Goal: Task Accomplishment & Management: Manage account settings

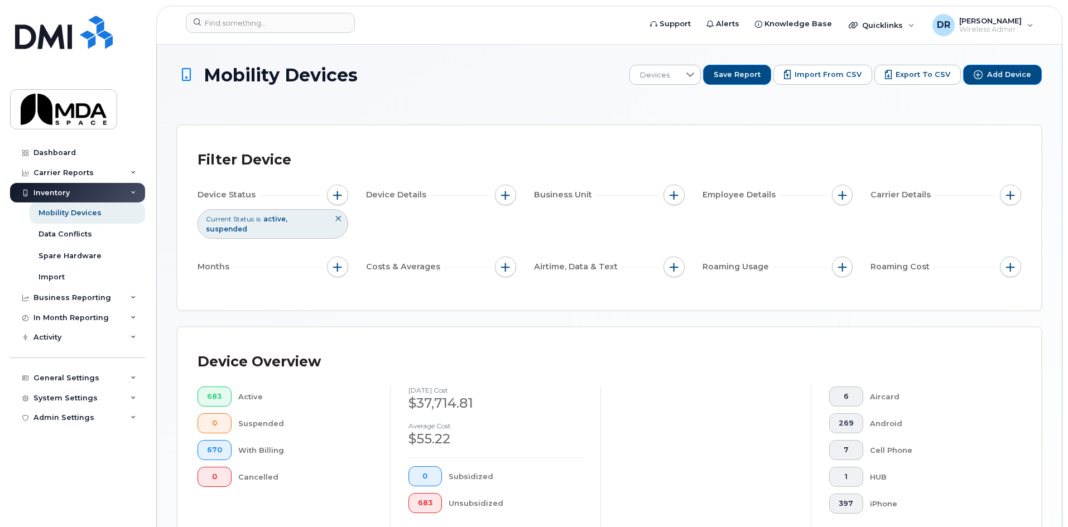
scroll to position [243, 0]
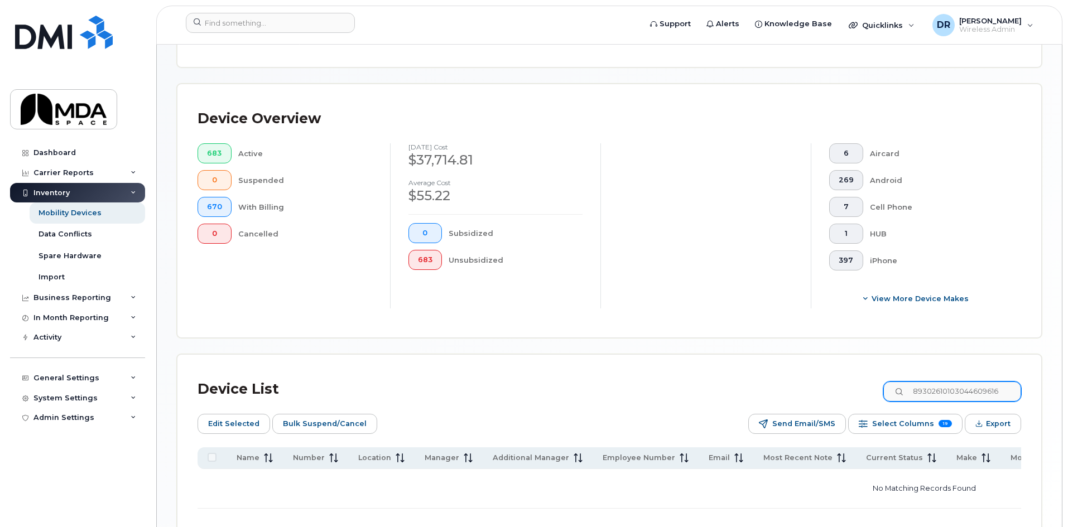
click at [939, 382] on input "89302610103044609616" at bounding box center [952, 392] width 138 height 20
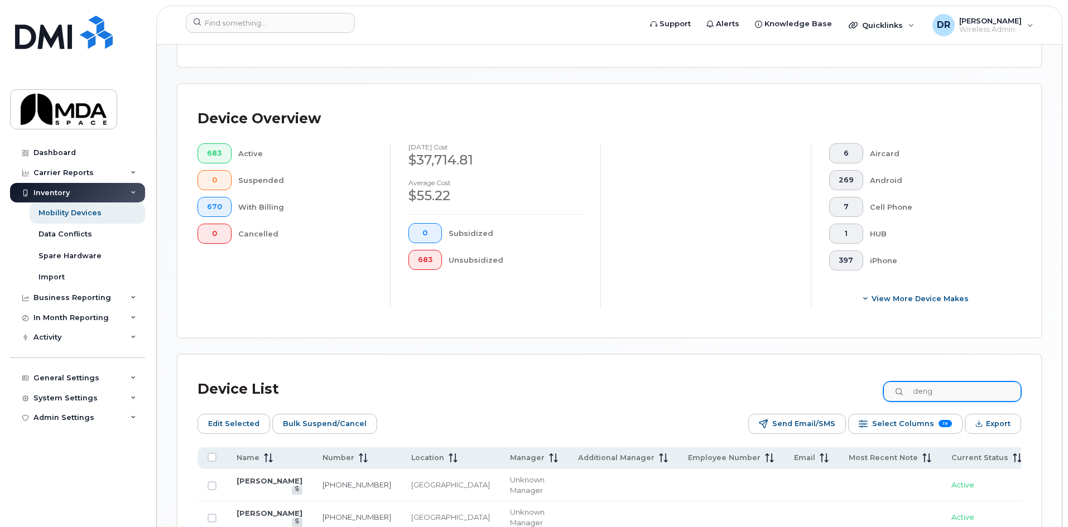
type input "deng"
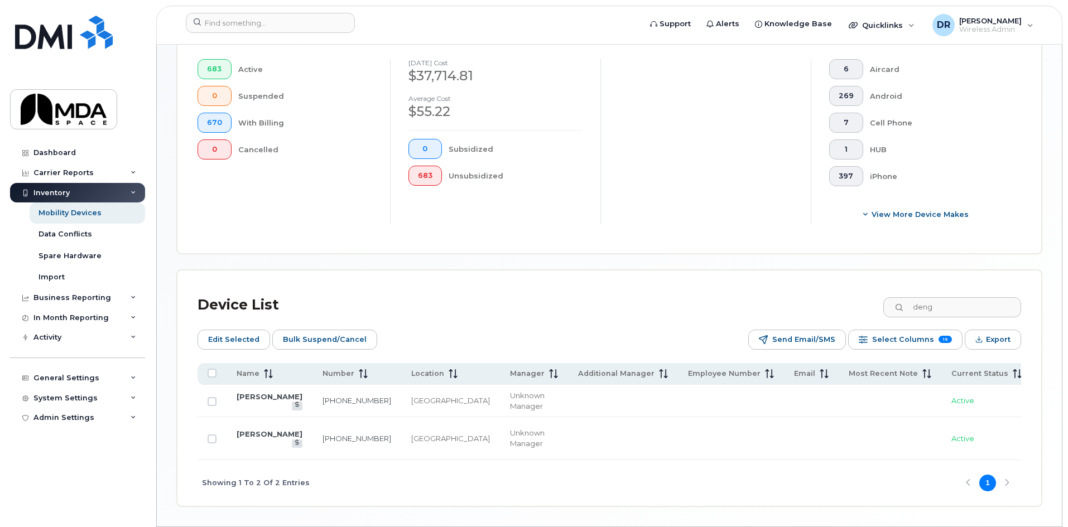
scroll to position [367, 0]
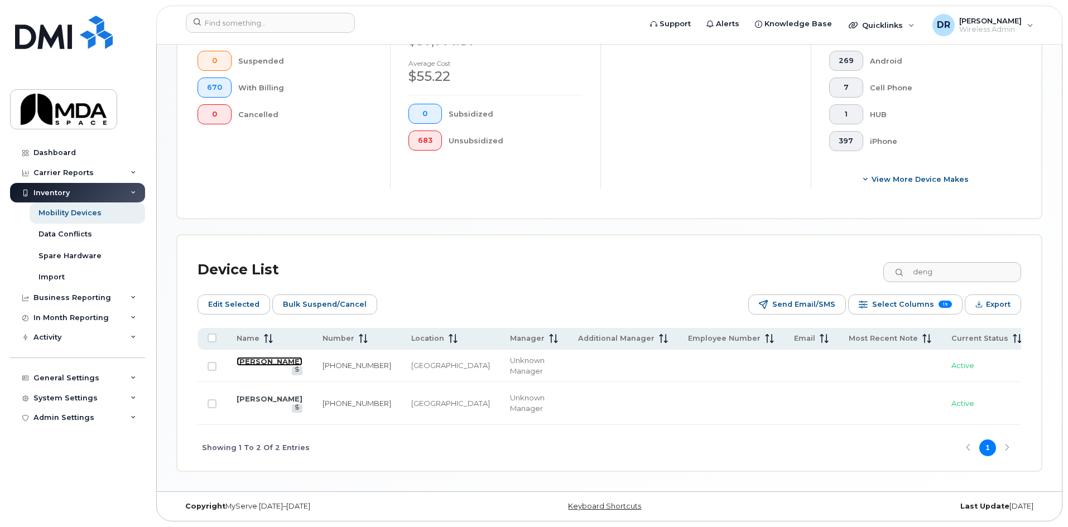
click at [252, 360] on link "[PERSON_NAME]" at bounding box center [270, 361] width 66 height 9
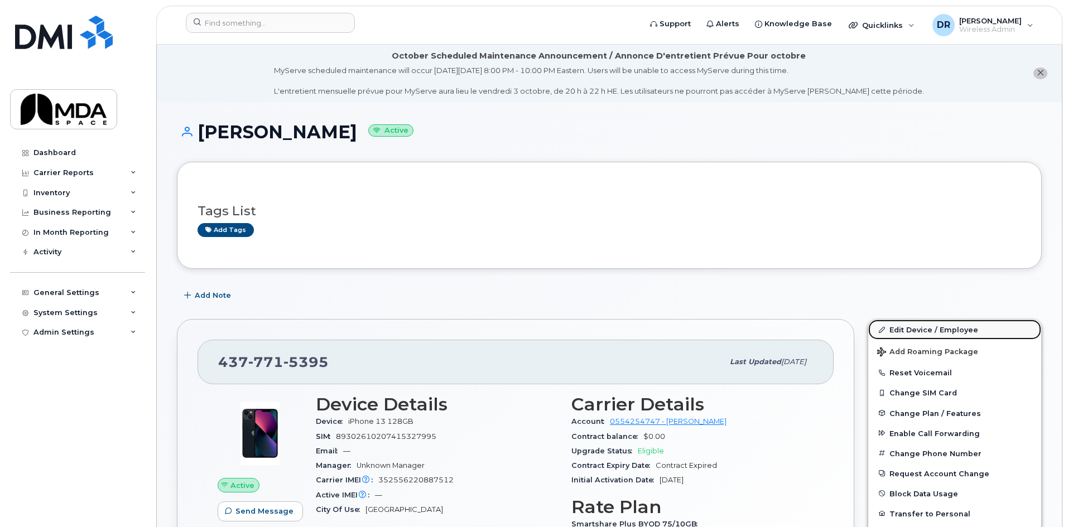
click at [936, 334] on link "Edit Device / Employee" at bounding box center [954, 330] width 173 height 20
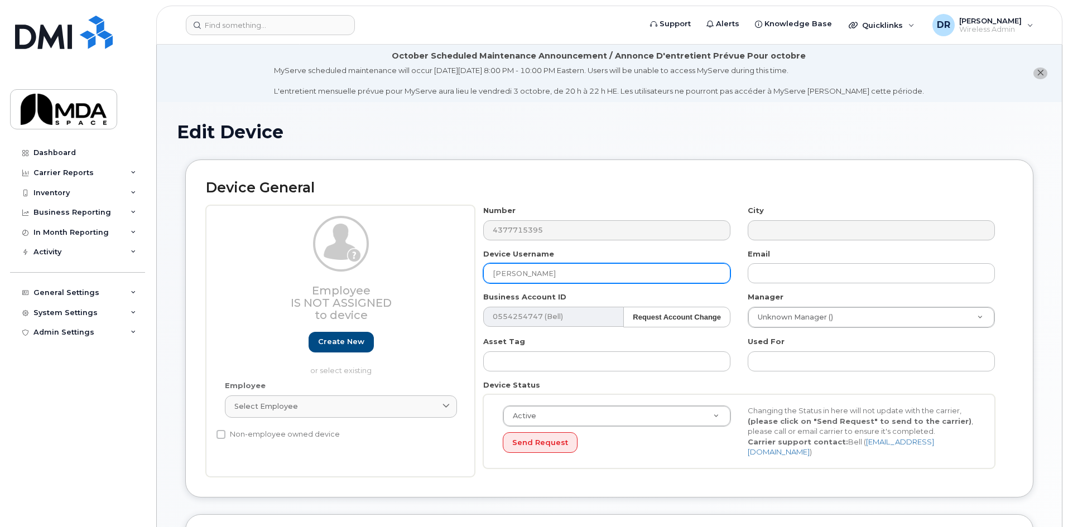
drag, startPoint x: 577, startPoint y: 276, endPoint x: 248, endPoint y: 266, distance: 329.8
click at [248, 266] on div "Employee Is not assigned to device Create new or select existing Employee Selec…" at bounding box center [609, 341] width 807 height 272
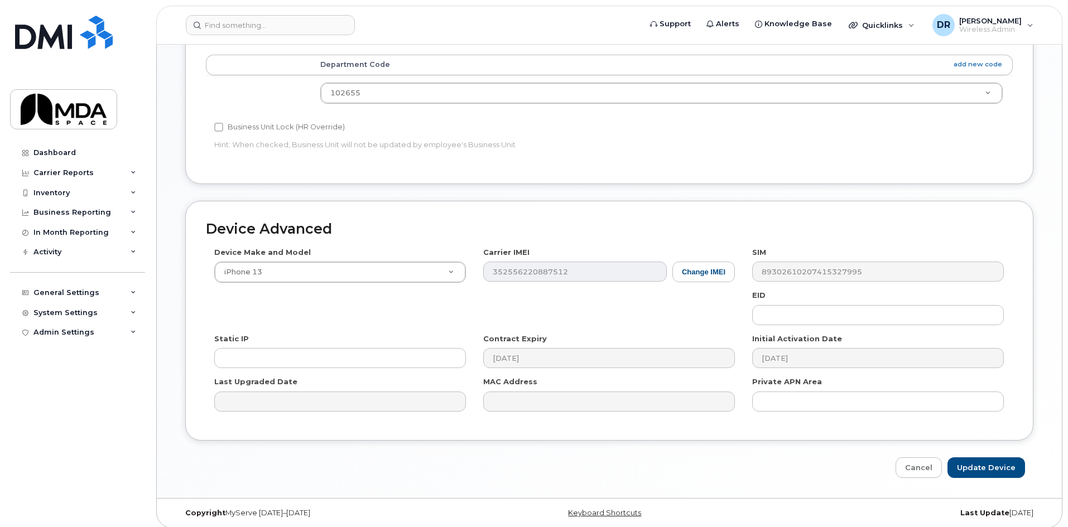
scroll to position [508, 0]
type input "Jeff Arnold"
click at [995, 468] on input "Update Device" at bounding box center [986, 465] width 78 height 21
type input "Saving..."
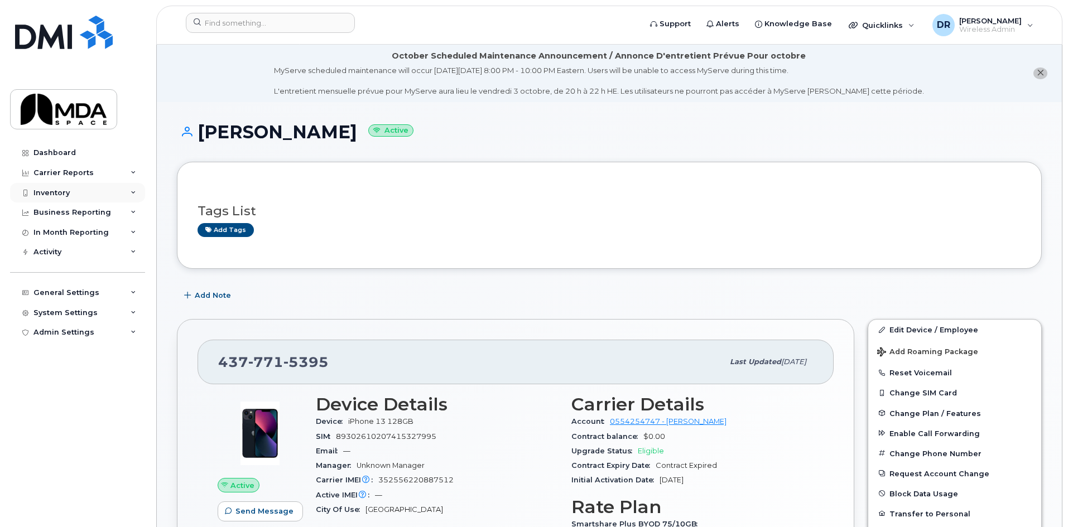
click at [51, 189] on div "Inventory" at bounding box center [51, 193] width 36 height 9
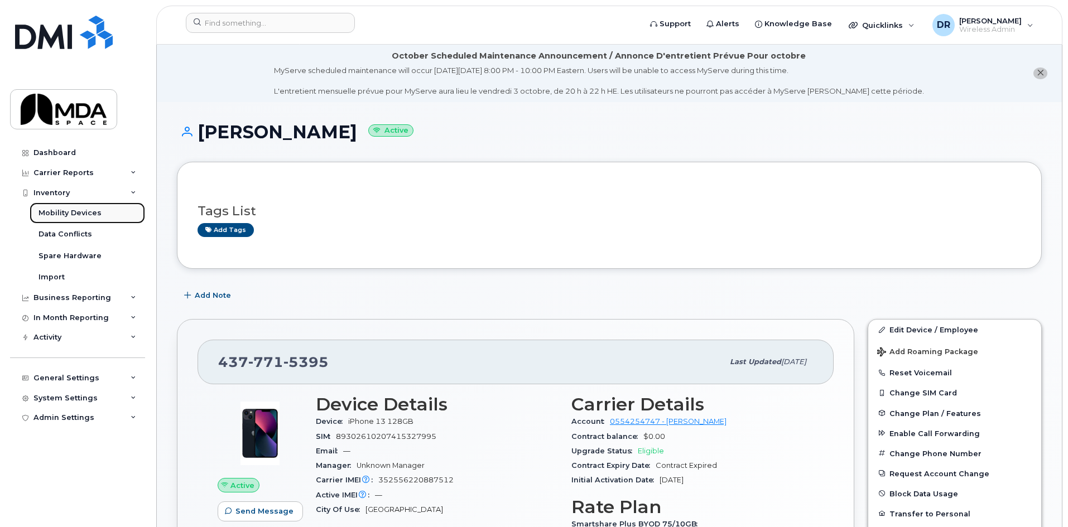
click at [72, 215] on div "Mobility Devices" at bounding box center [69, 213] width 63 height 10
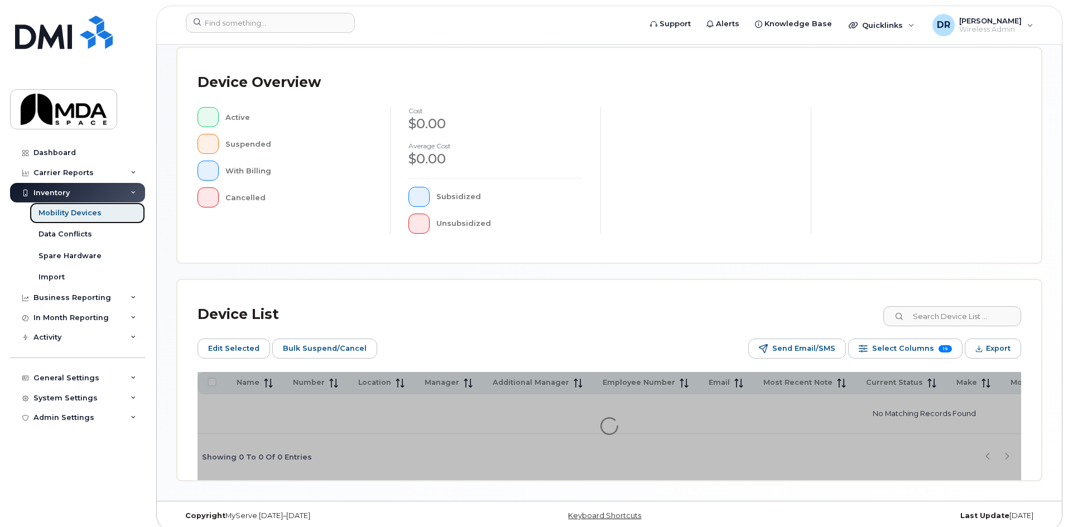
scroll to position [263, 0]
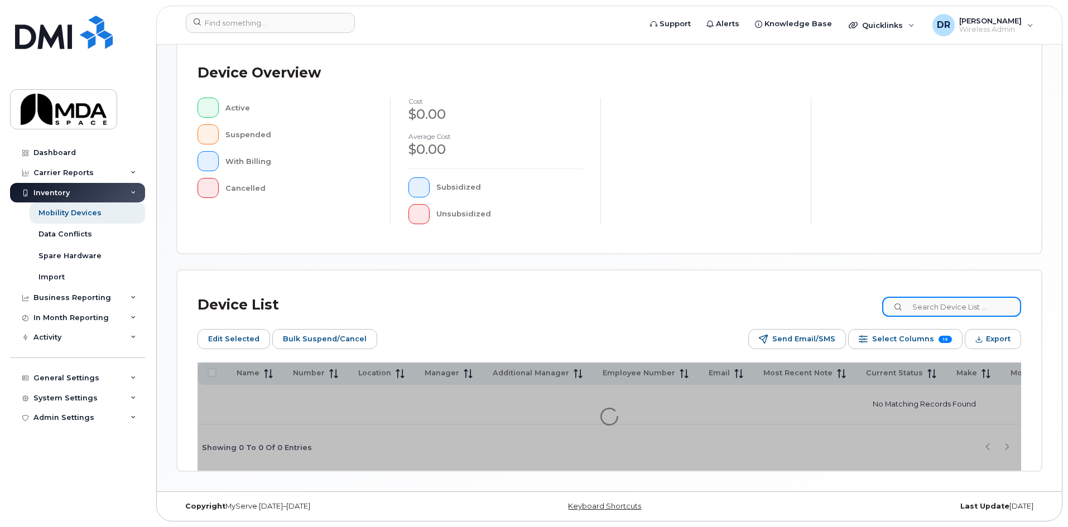
click at [973, 306] on input at bounding box center [951, 307] width 139 height 20
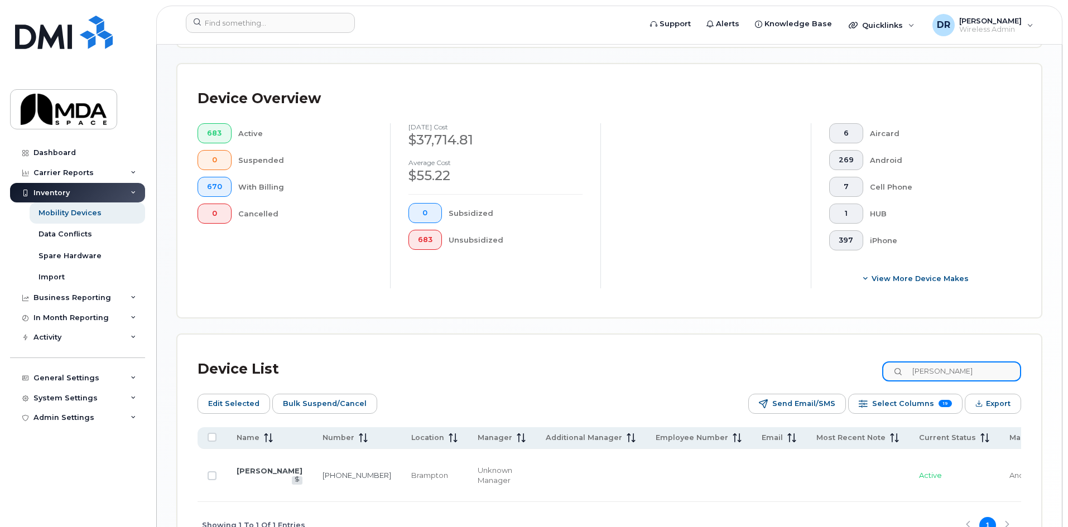
type input "marisa"
click at [257, 461] on td "Marisa Narotam" at bounding box center [269, 475] width 86 height 53
click at [245, 466] on link "Marisa Narotam" at bounding box center [270, 470] width 66 height 9
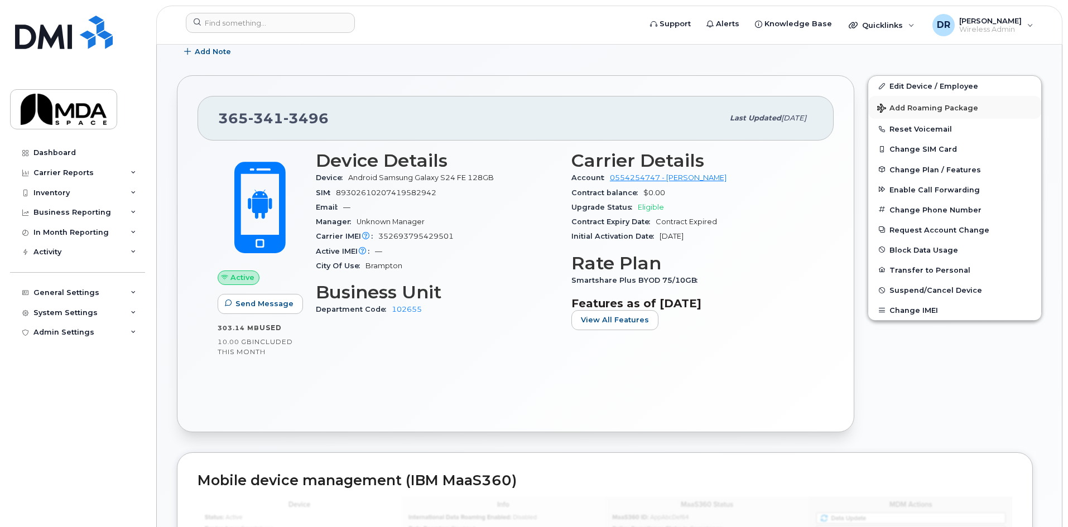
scroll to position [279, 0]
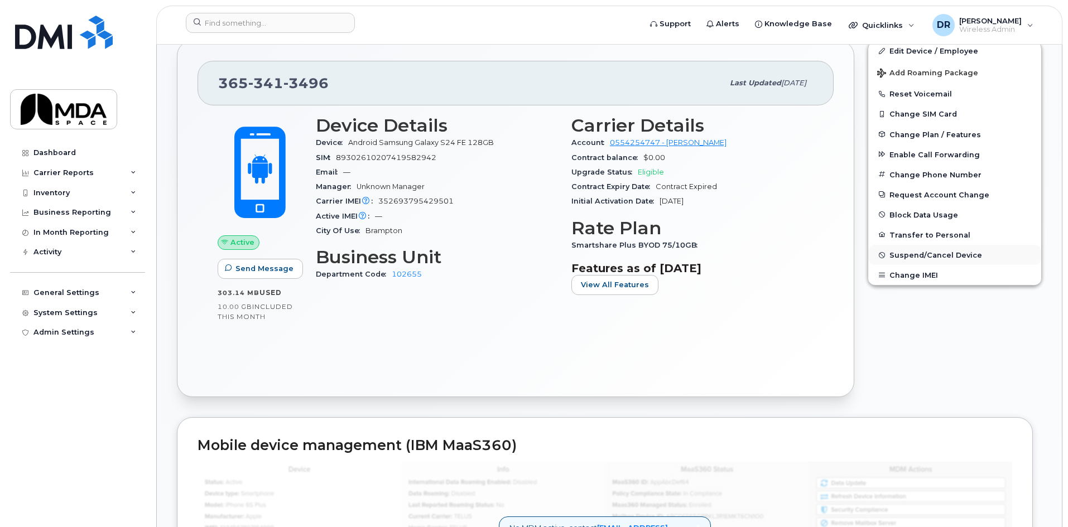
click at [941, 255] on span "Suspend/Cancel Device" at bounding box center [935, 255] width 93 height 8
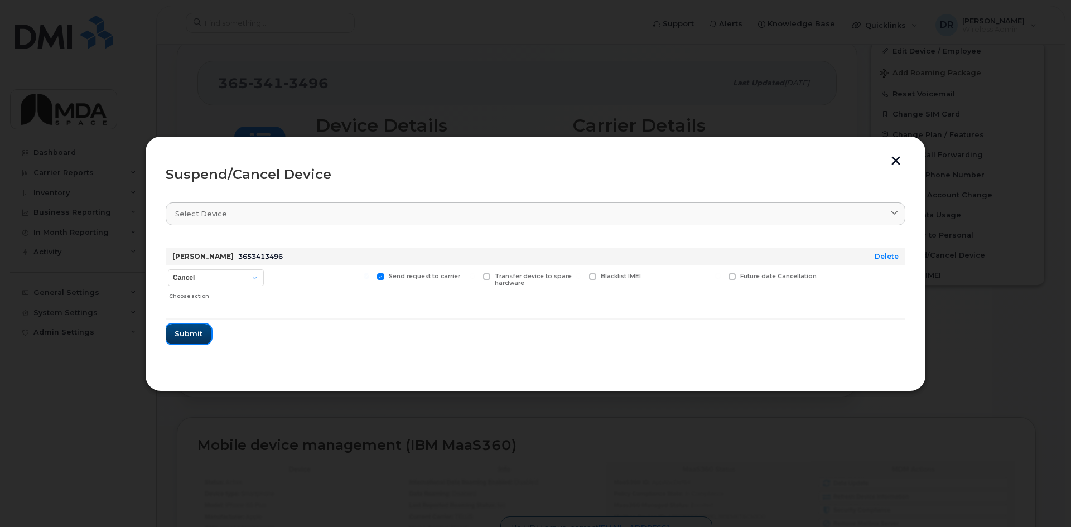
click at [189, 335] on span "Submit" at bounding box center [189, 334] width 28 height 11
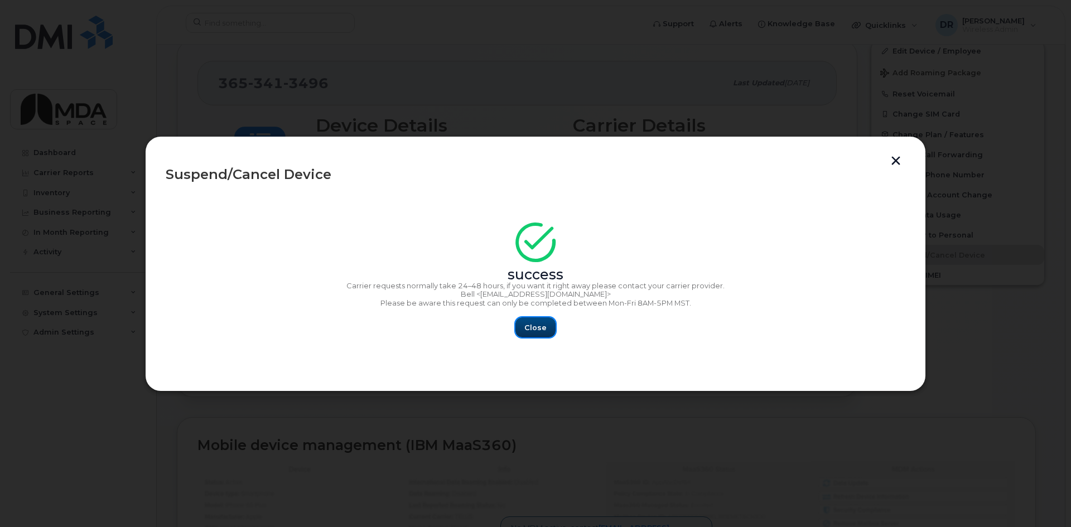
click at [537, 332] on span "Close" at bounding box center [535, 327] width 22 height 11
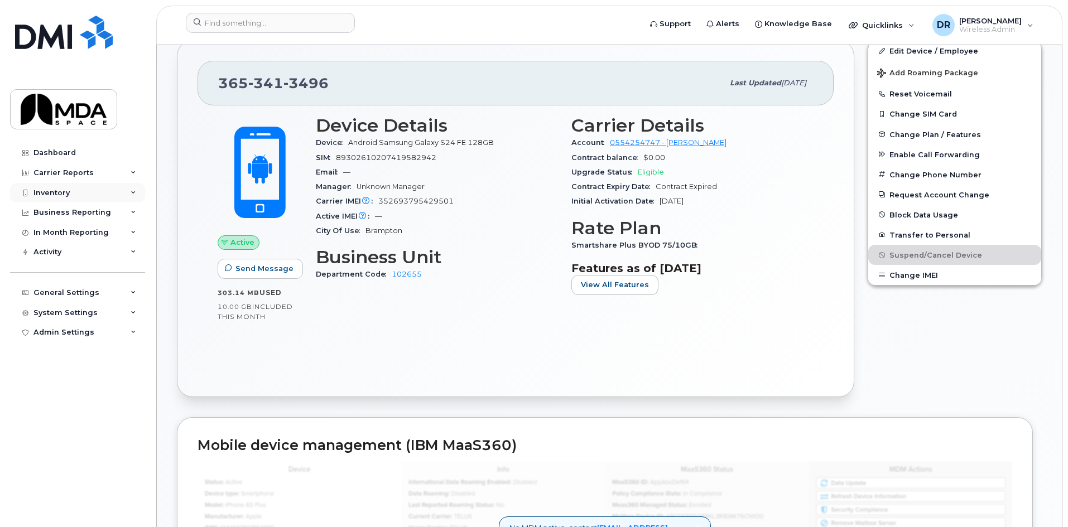
click at [60, 184] on div "Inventory" at bounding box center [77, 193] width 135 height 20
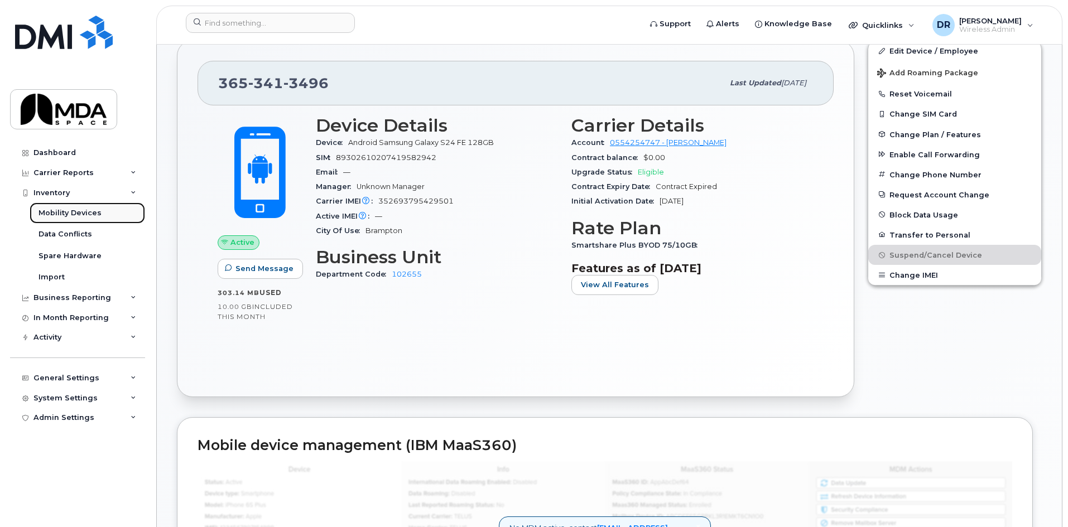
click at [69, 210] on div "Mobility Devices" at bounding box center [69, 213] width 63 height 10
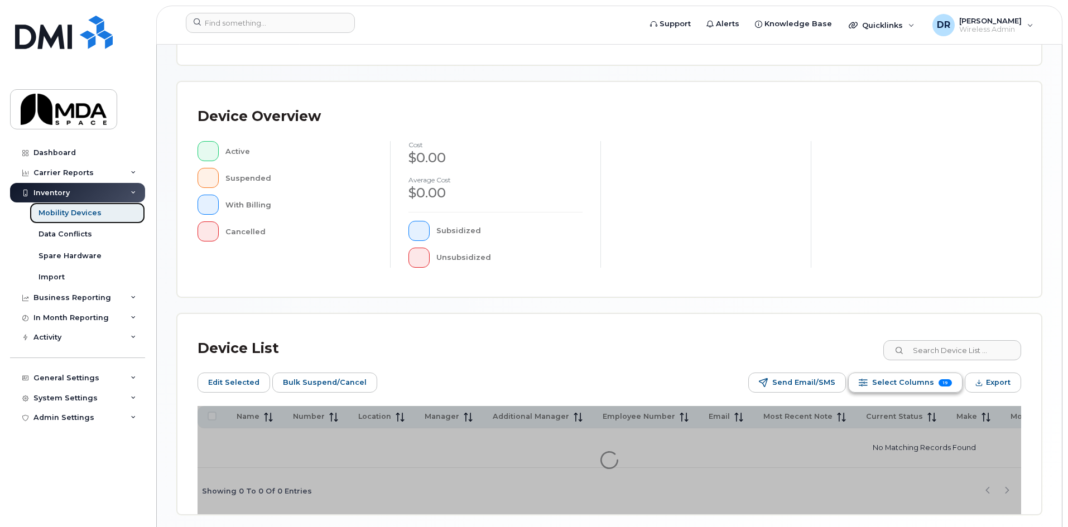
scroll to position [223, 0]
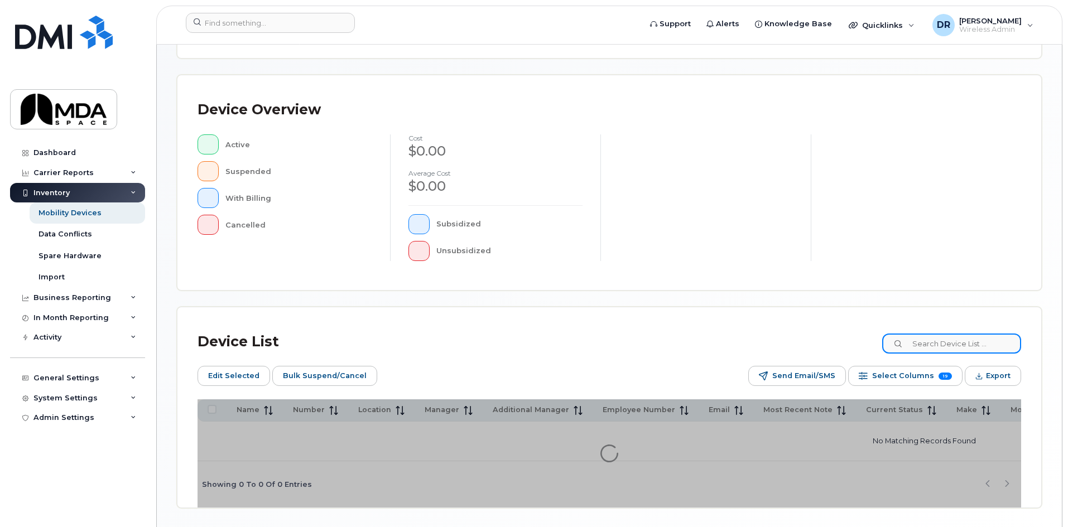
click at [964, 349] on input at bounding box center [951, 344] width 139 height 20
type input "bruce"
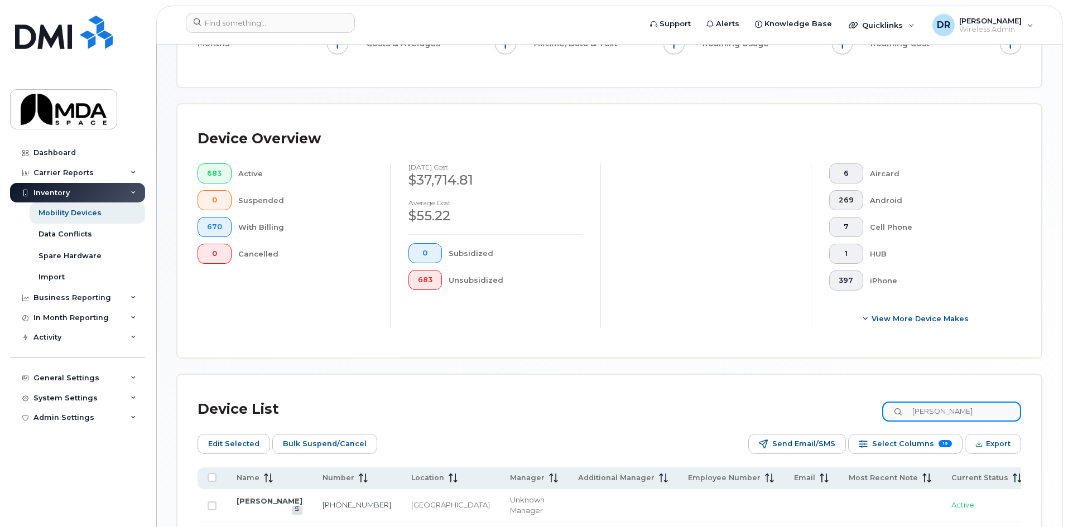
scroll to position [243, 0]
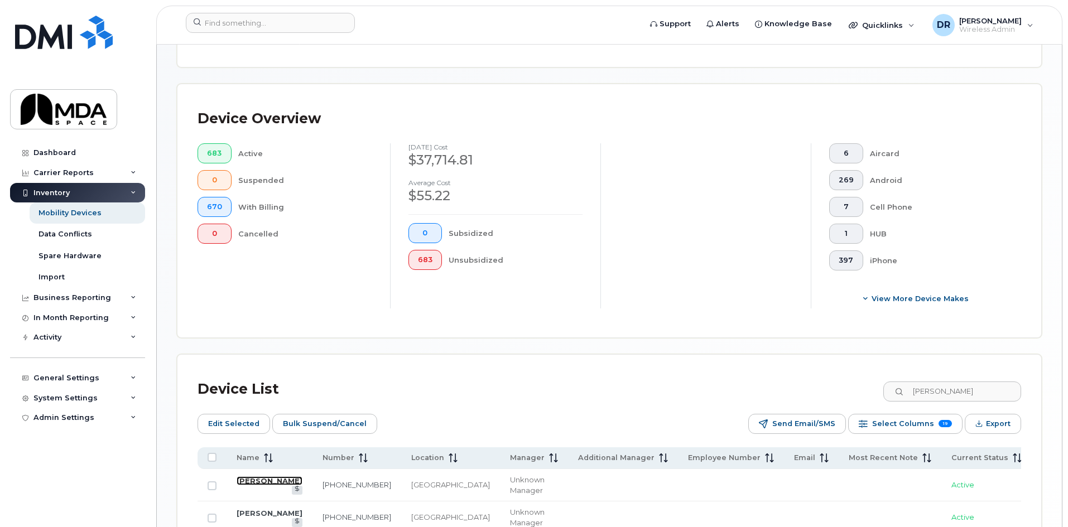
click at [247, 482] on link "Bruce Entus" at bounding box center [270, 480] width 66 height 9
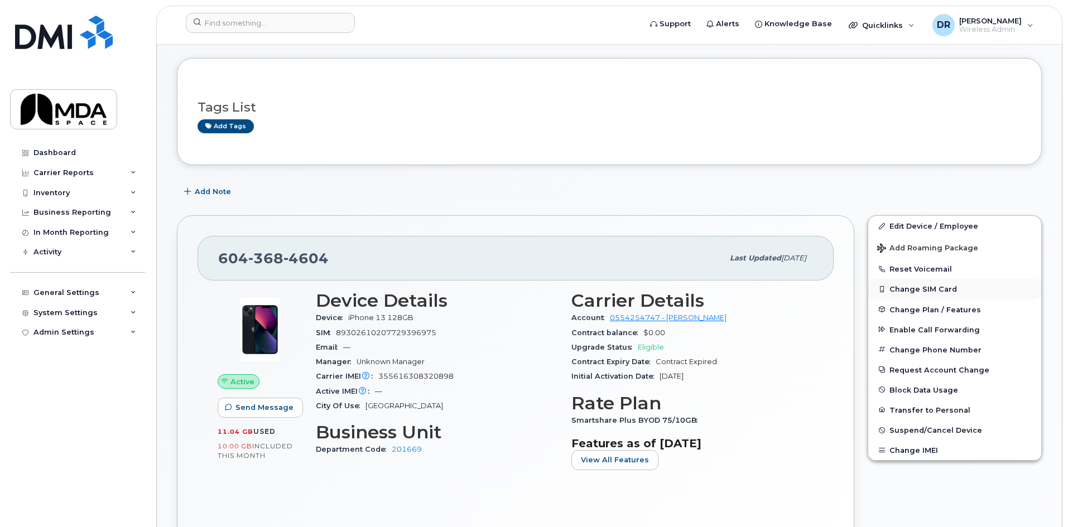
scroll to position [112, 0]
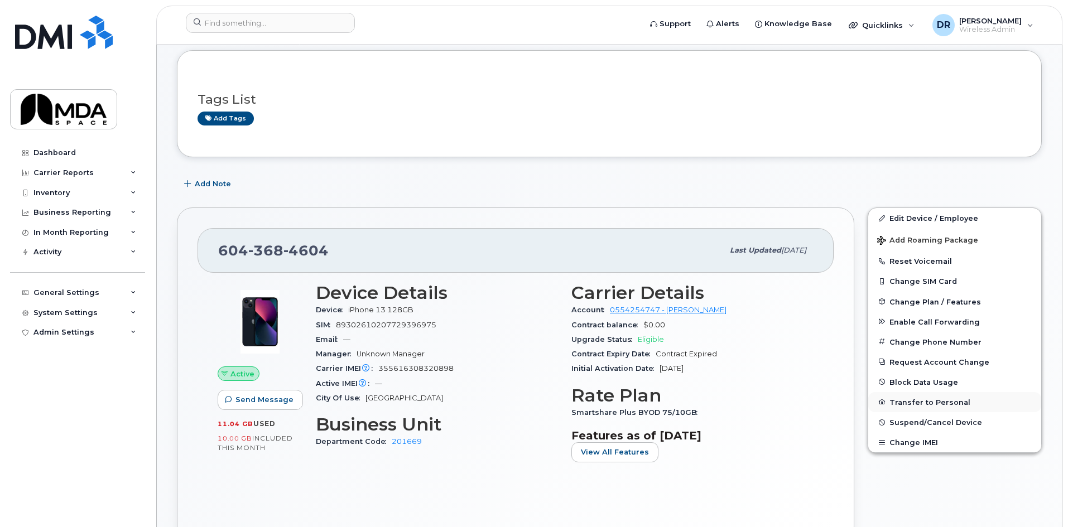
click at [913, 398] on button "Transfer to Personal" at bounding box center [954, 402] width 173 height 20
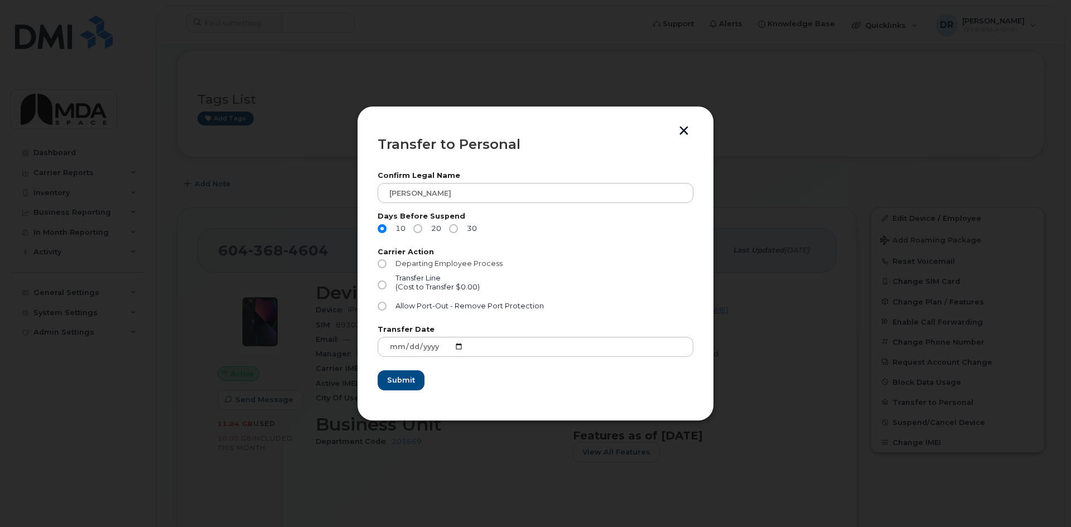
click at [383, 263] on input "Departing Employee Process" at bounding box center [382, 263] width 9 height 9
radio input "true"
click at [384, 305] on input "Allow Port-Out - Remove Port Protection" at bounding box center [382, 306] width 9 height 9
radio input "true"
click at [412, 380] on span "Submit" at bounding box center [401, 380] width 28 height 11
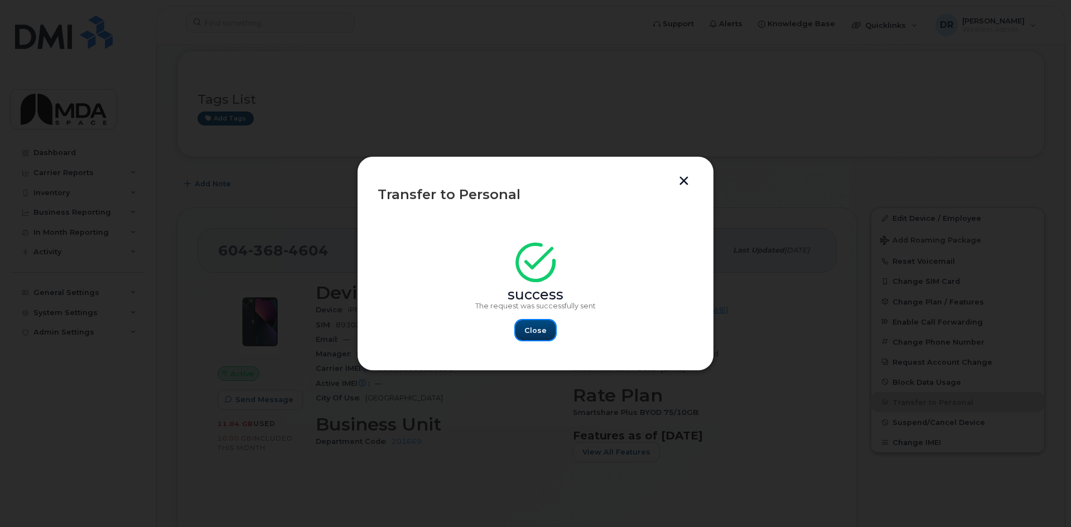
click at [538, 328] on span "Close" at bounding box center [535, 330] width 22 height 11
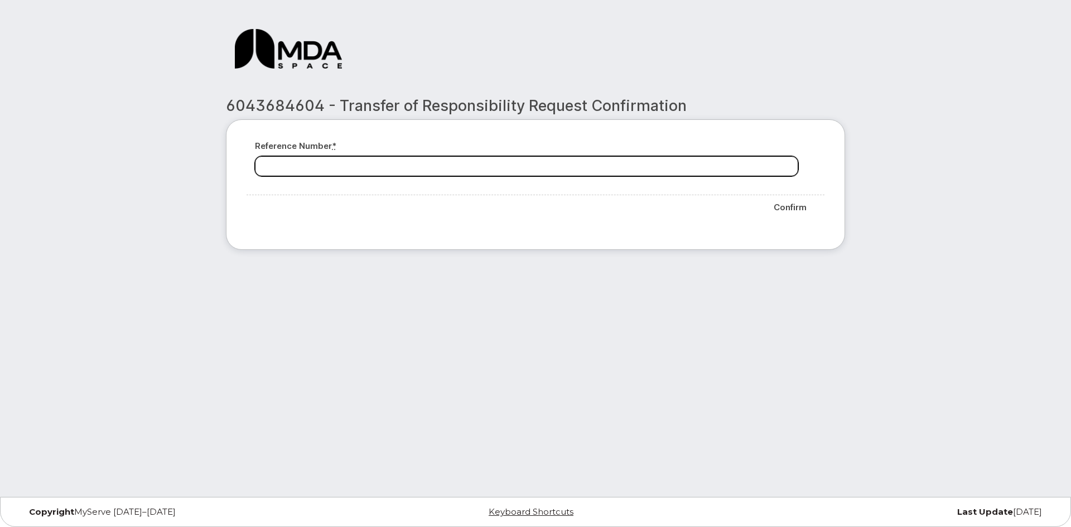
click at [327, 168] on input "Reference number *" at bounding box center [526, 166] width 543 height 20
type input "123456"
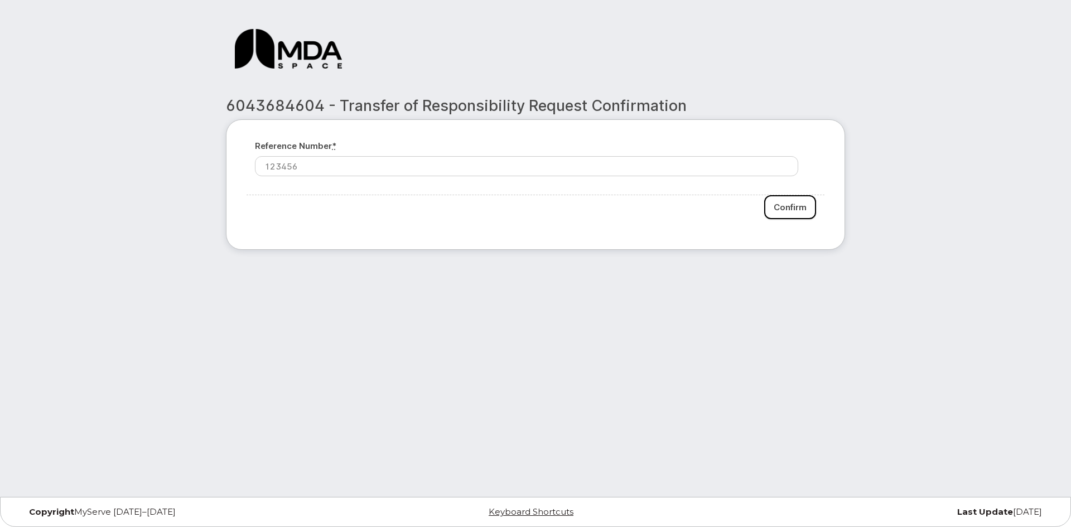
click at [804, 205] on input "Confirm" at bounding box center [790, 207] width 52 height 24
type input "Please wait..."
